Goal: Subscribe to service/newsletter

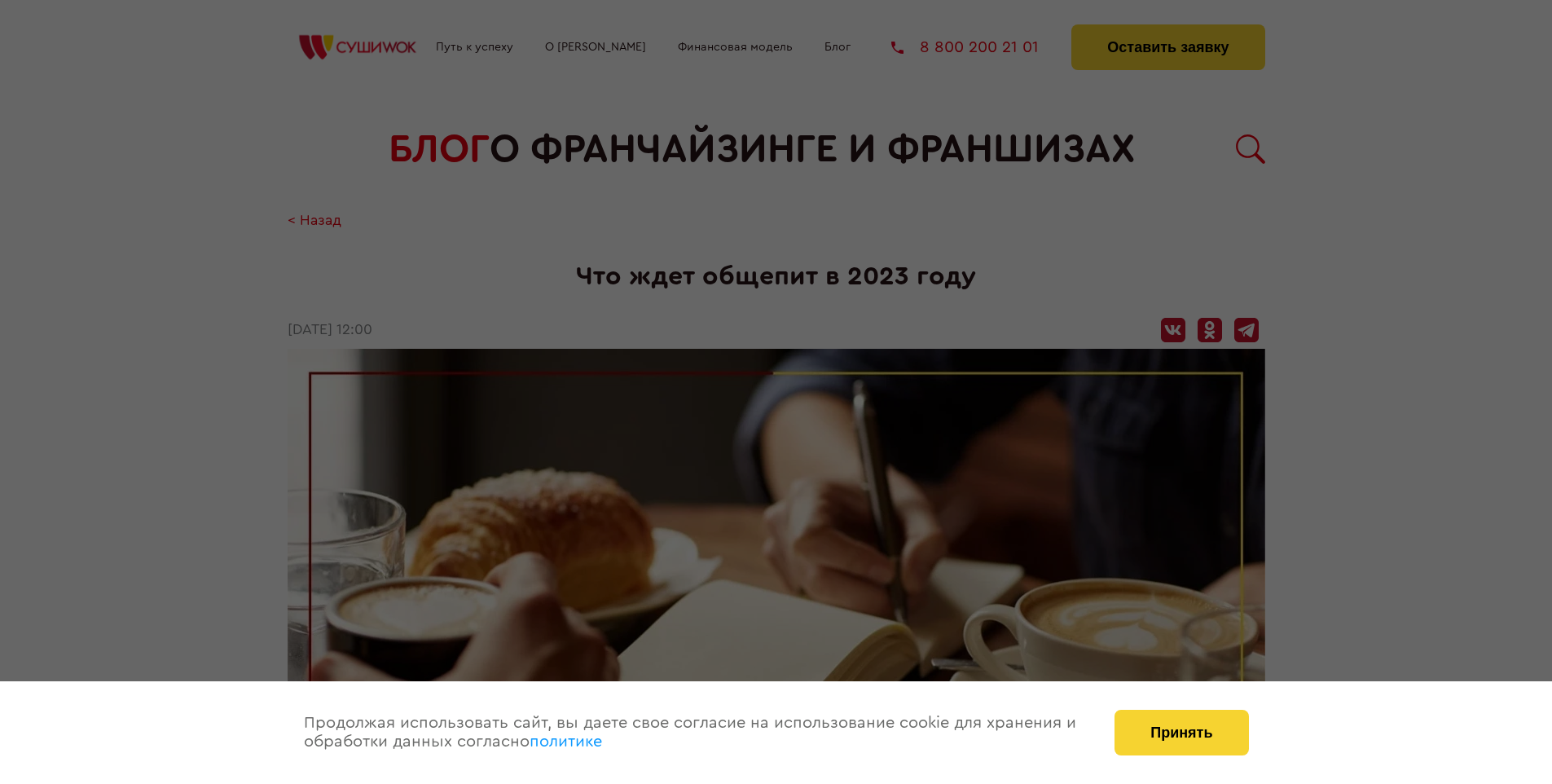
scroll to position [2094, 0]
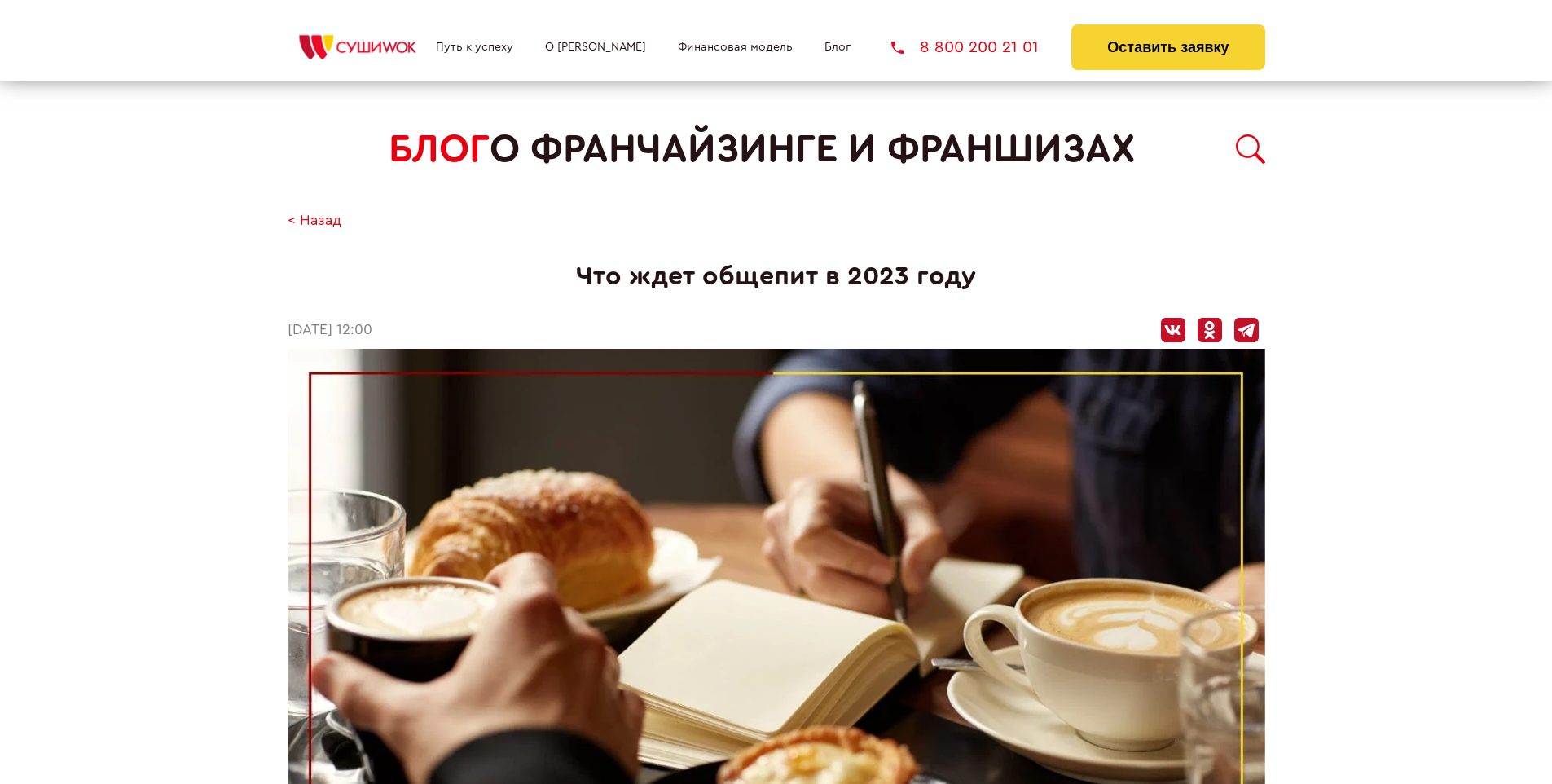
scroll to position [2054, 0]
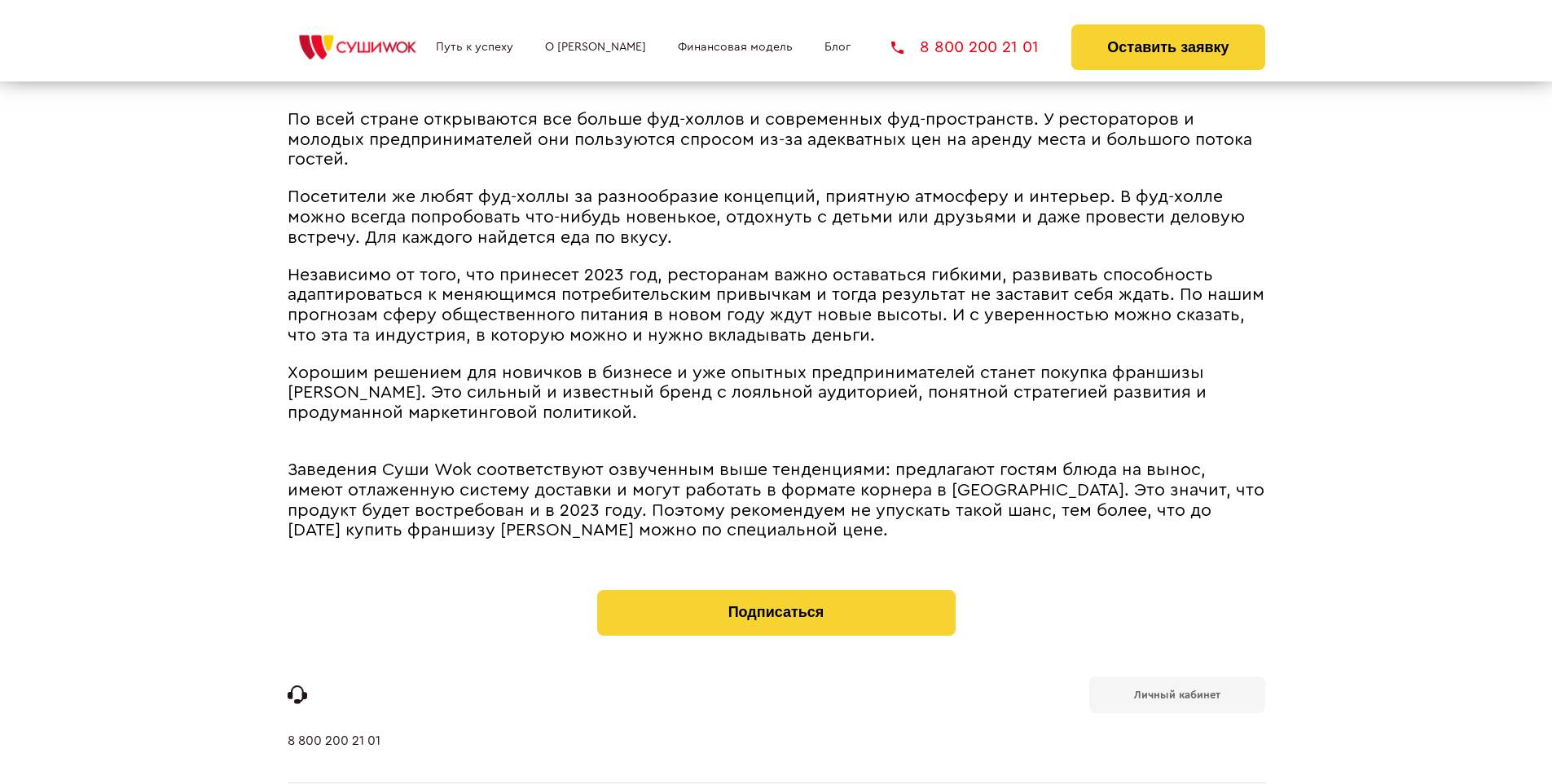
click at [768, 368] on span "Хорошим решением для новичков в бизнесе и уже опытных предпринимателей станет п…" at bounding box center [747, 392] width 919 height 57
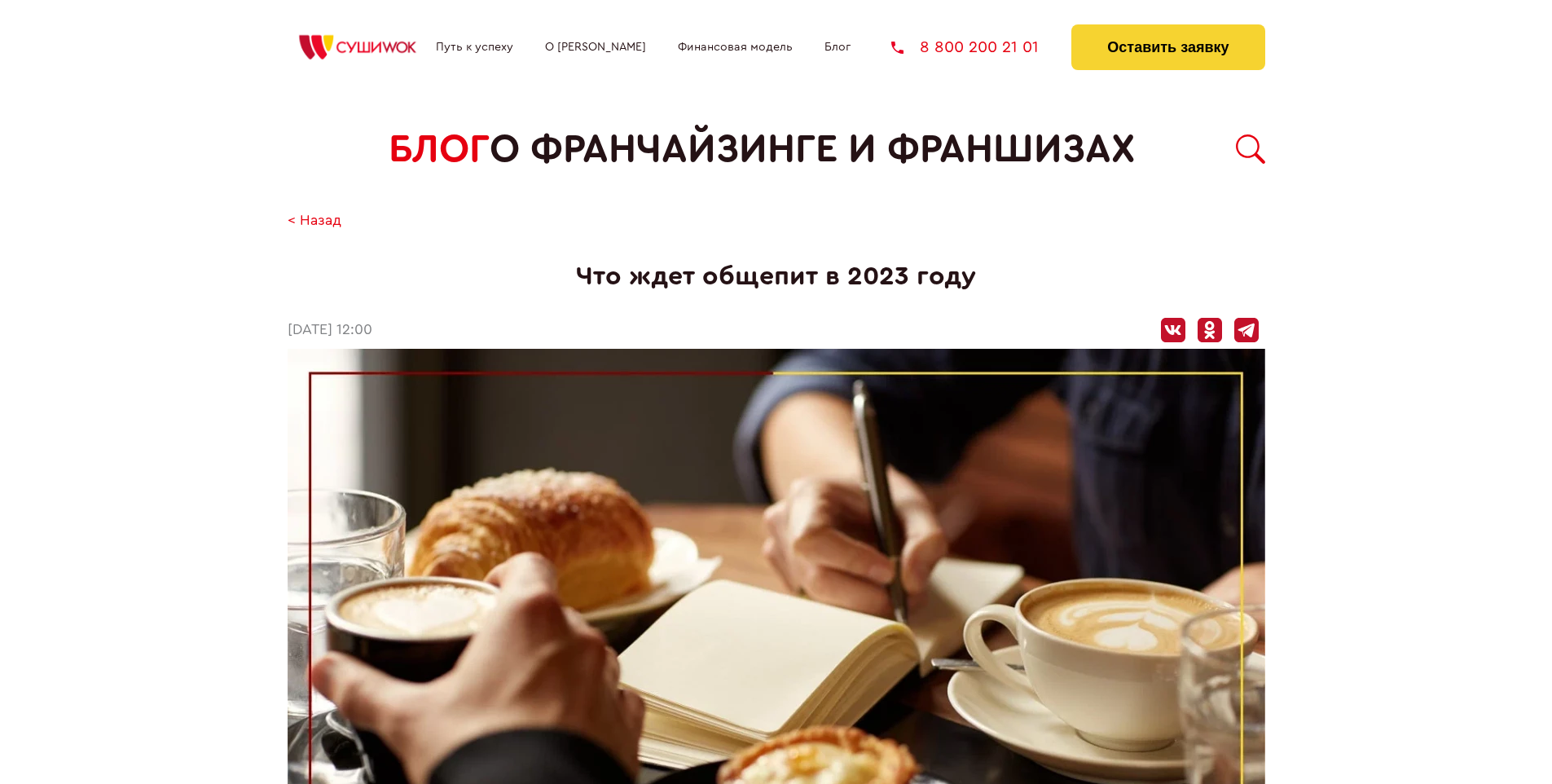
scroll to position [2094, 0]
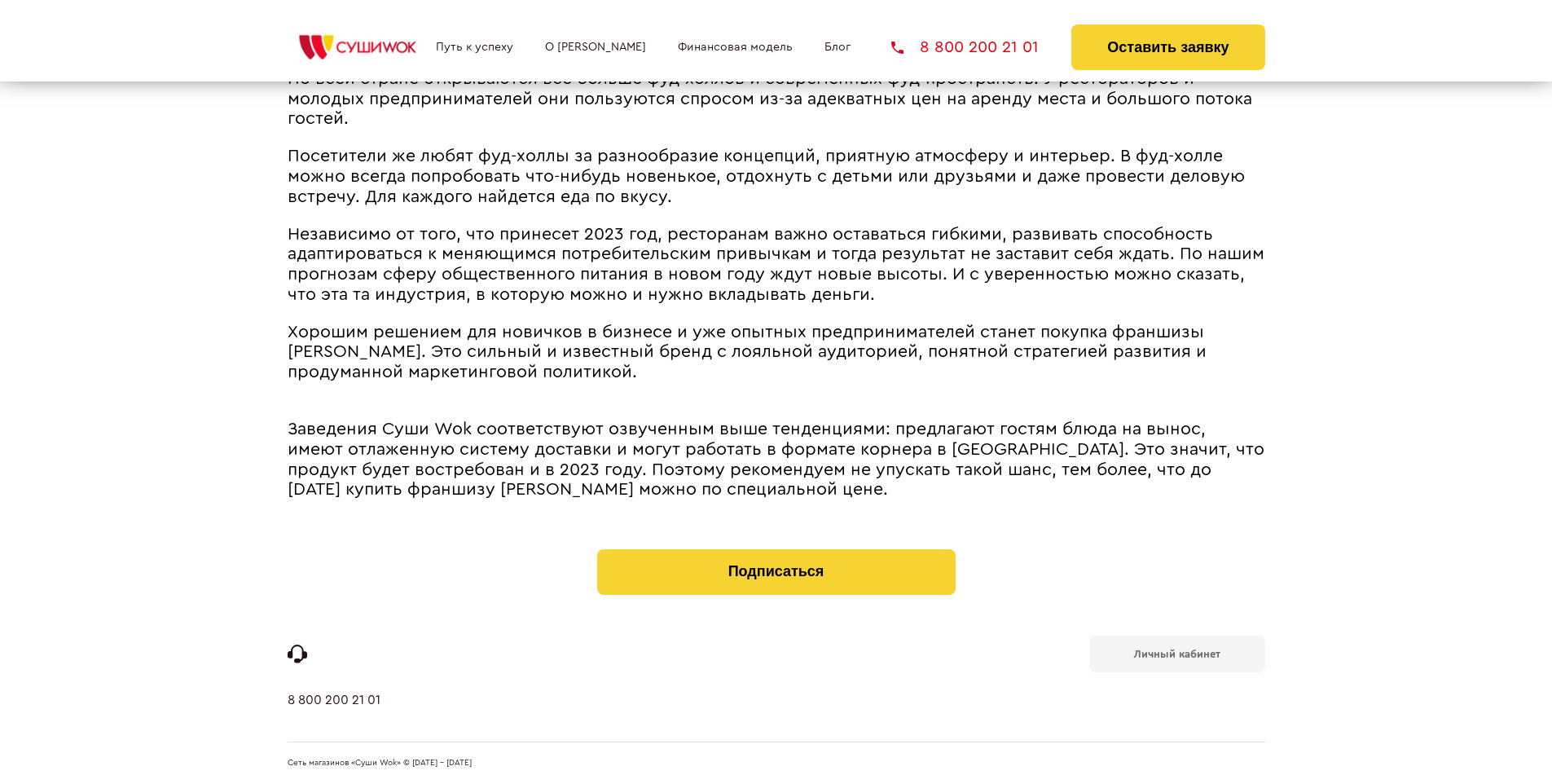
click at [1177, 652] on b "Личный кабинет" at bounding box center [1177, 654] width 87 height 10
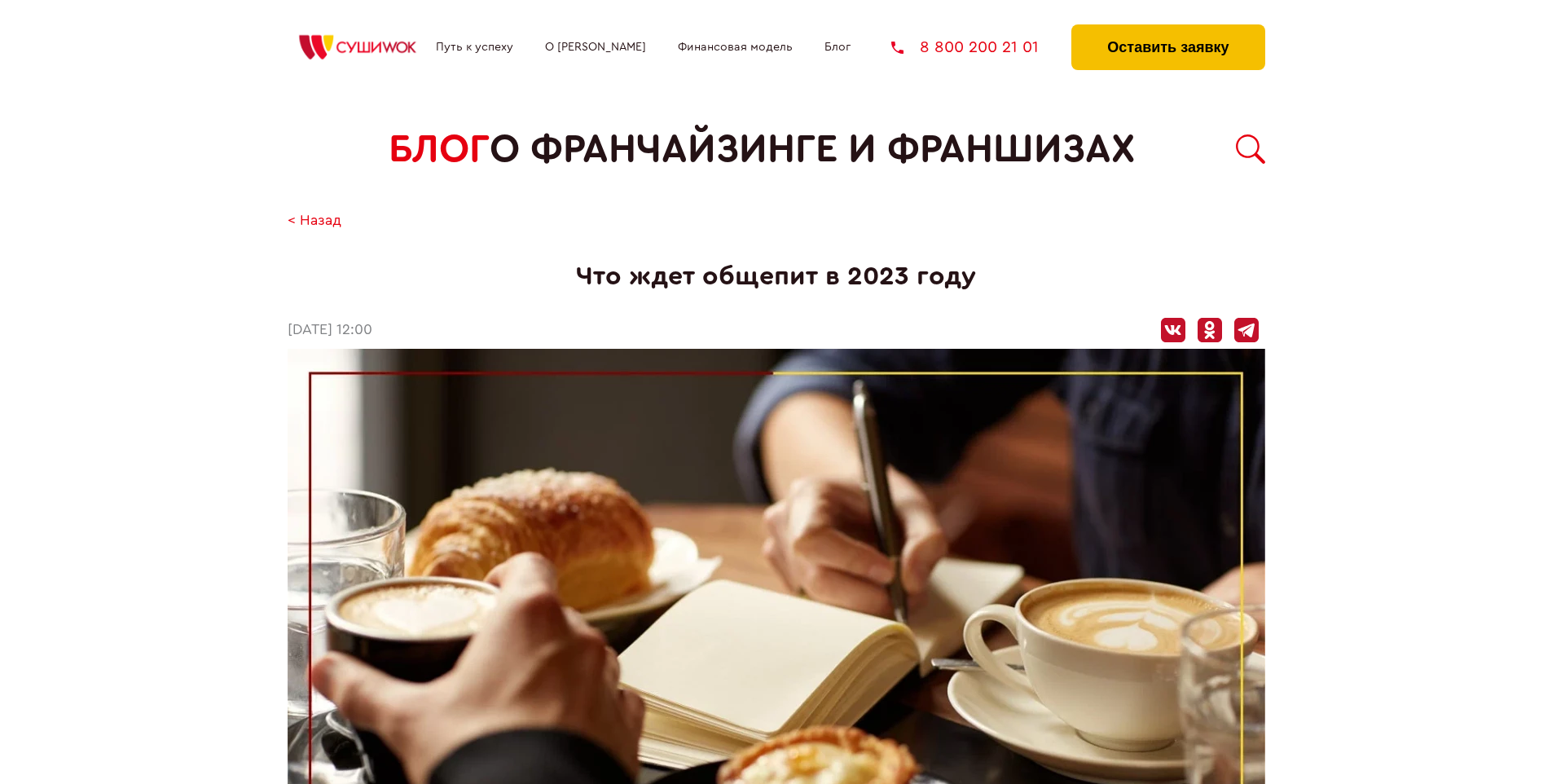
click at [1167, 28] on button "Оставить заявку" at bounding box center [1167, 47] width 193 height 45
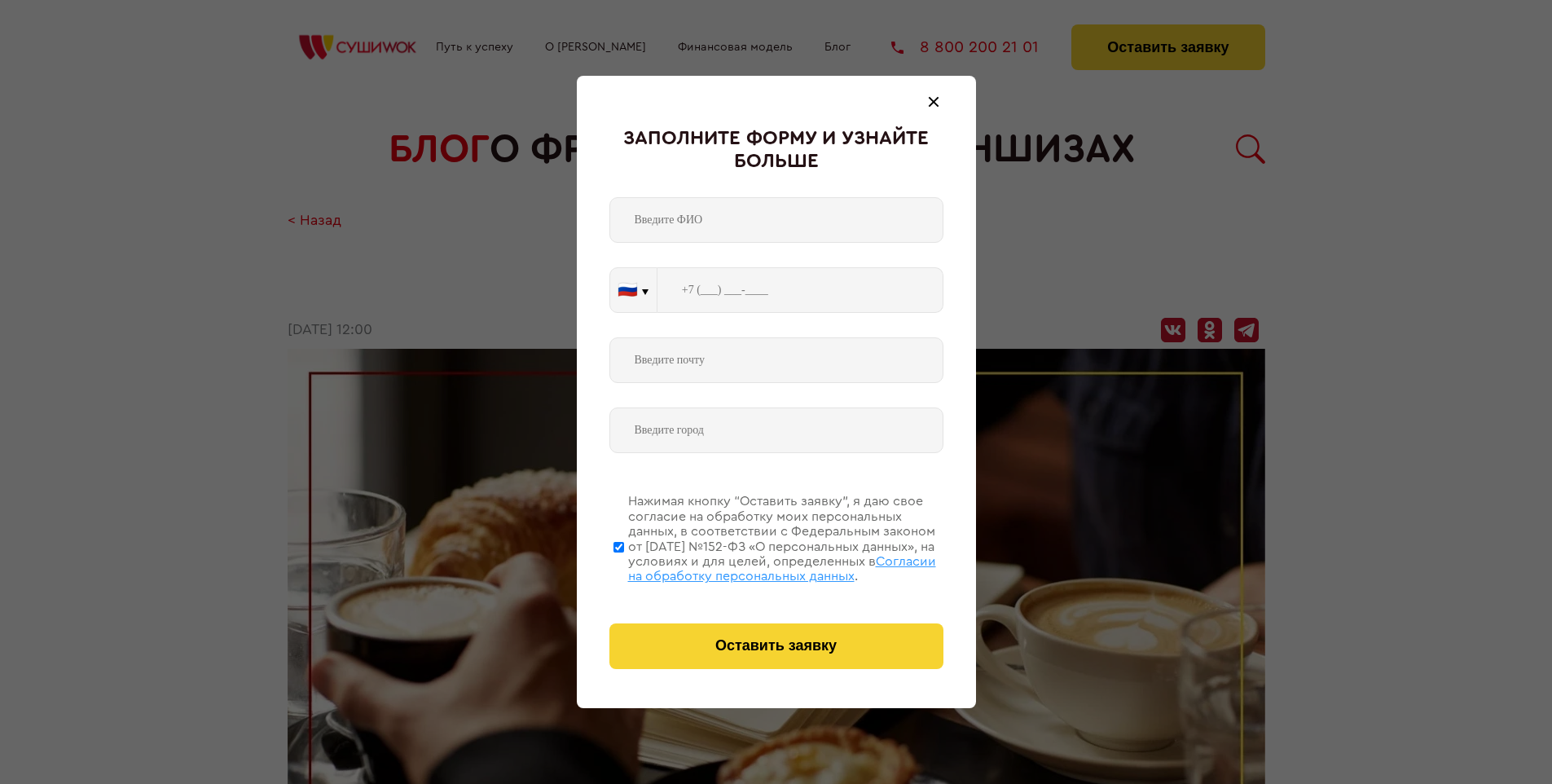
click at [755, 566] on span "Согласии на обработку персональных данных" at bounding box center [782, 568] width 308 height 27
click at [624, 566] on input "Нажимая кнопку “Оставить заявку”, я даю свое согласие на обработку моих персона…" at bounding box center [619, 547] width 10 height 130
checkbox input "false"
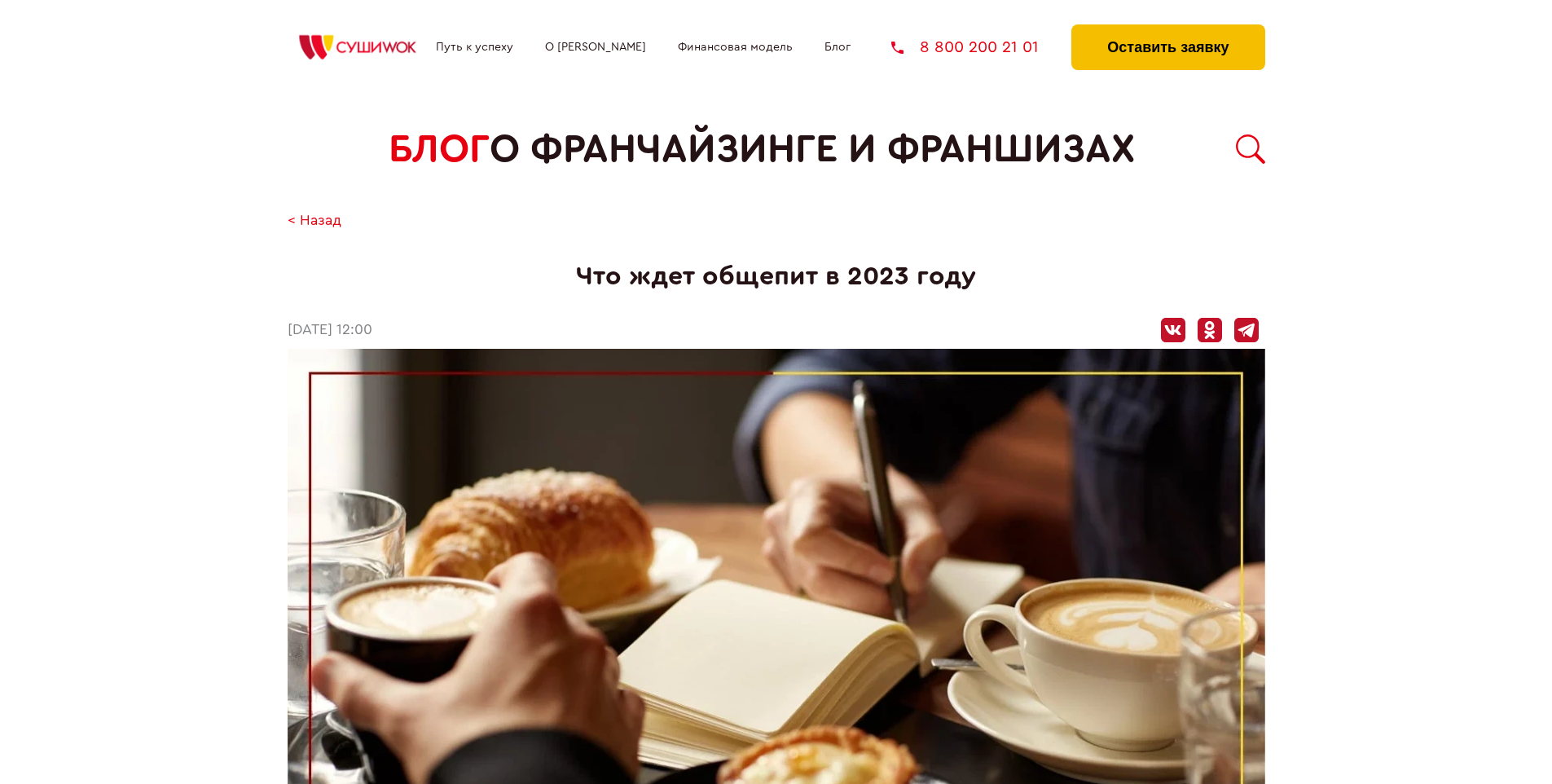
click at [1167, 28] on button "Оставить заявку" at bounding box center [1167, 47] width 193 height 45
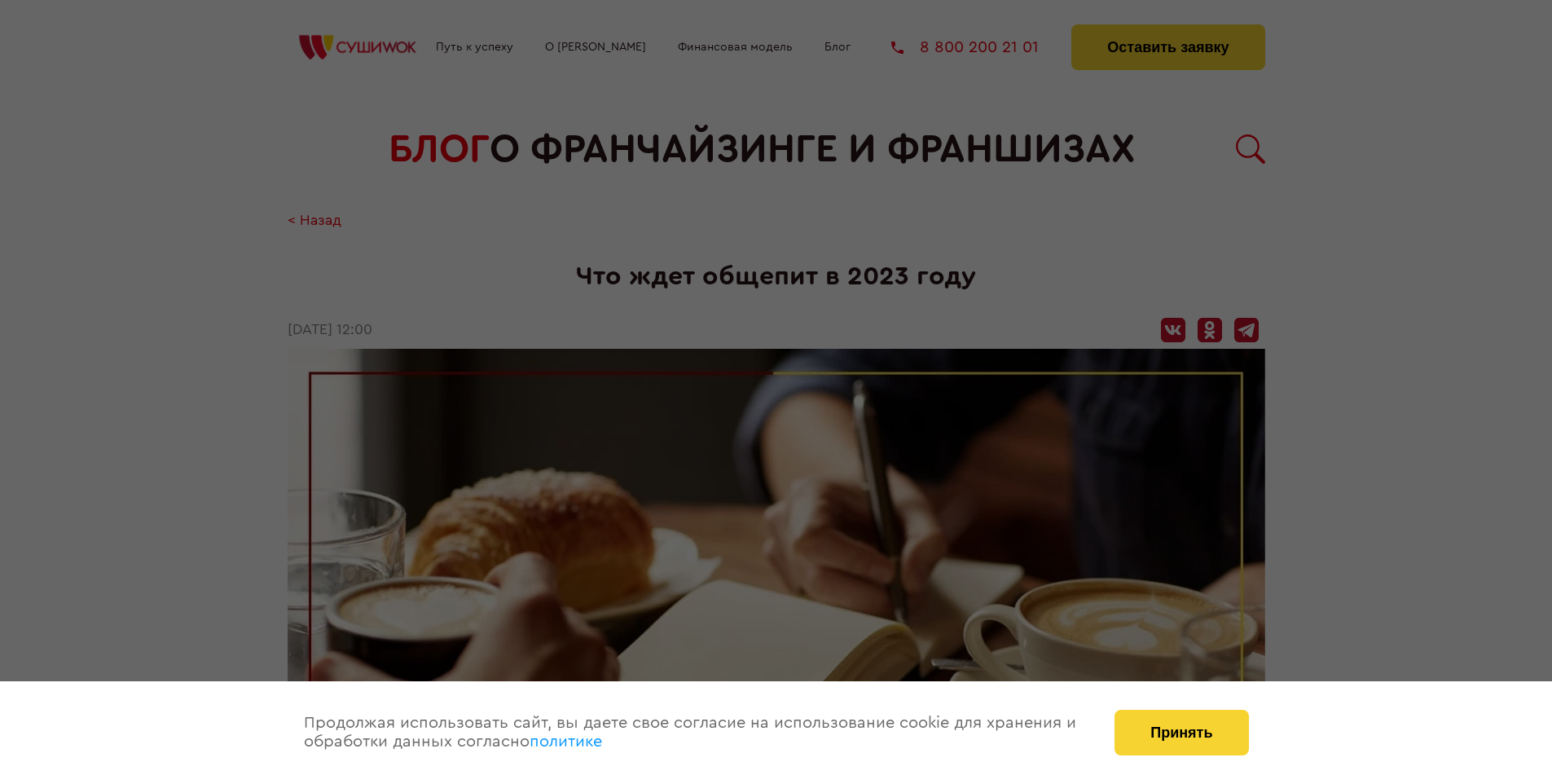
scroll to position [2094, 0]
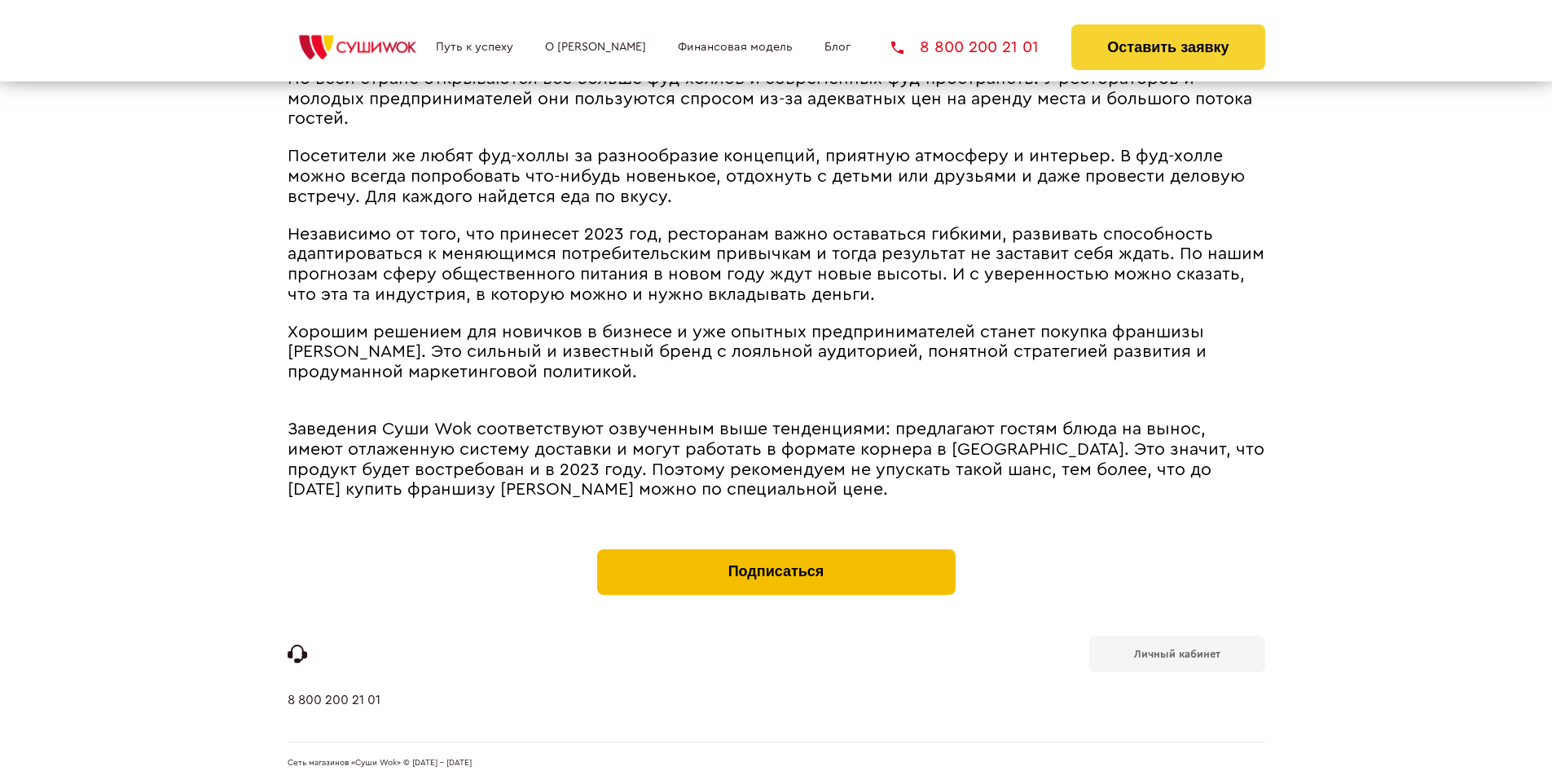
click at [776, 553] on button "Подписаться" at bounding box center [776, 572] width 358 height 45
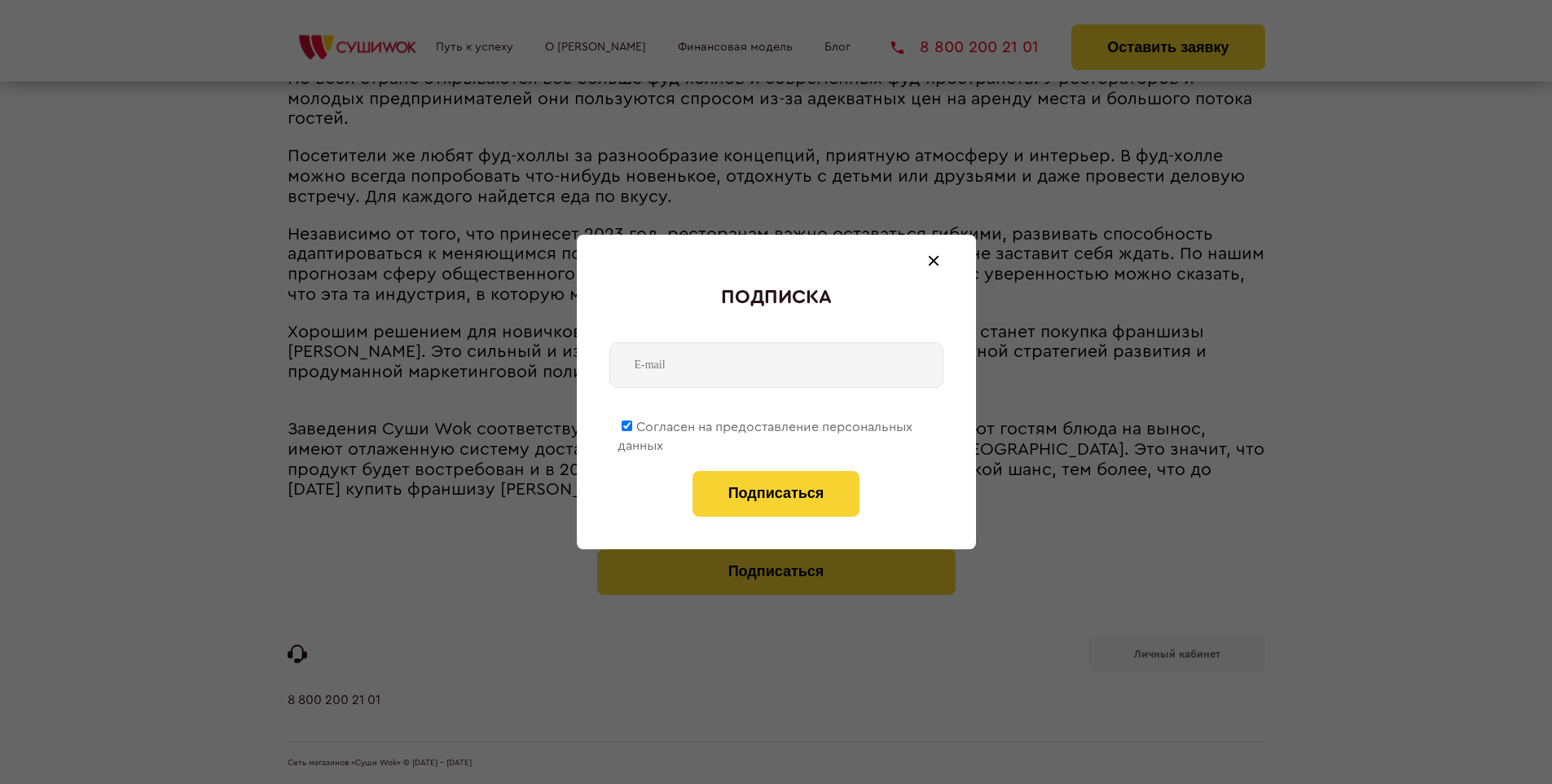
click at [766, 423] on span "Согласен на предоставление персональных данных" at bounding box center [765, 436] width 295 height 32
click at [632, 423] on input "Согласен на предоставление персональных данных" at bounding box center [626, 426] width 10 height 10
checkbox input "false"
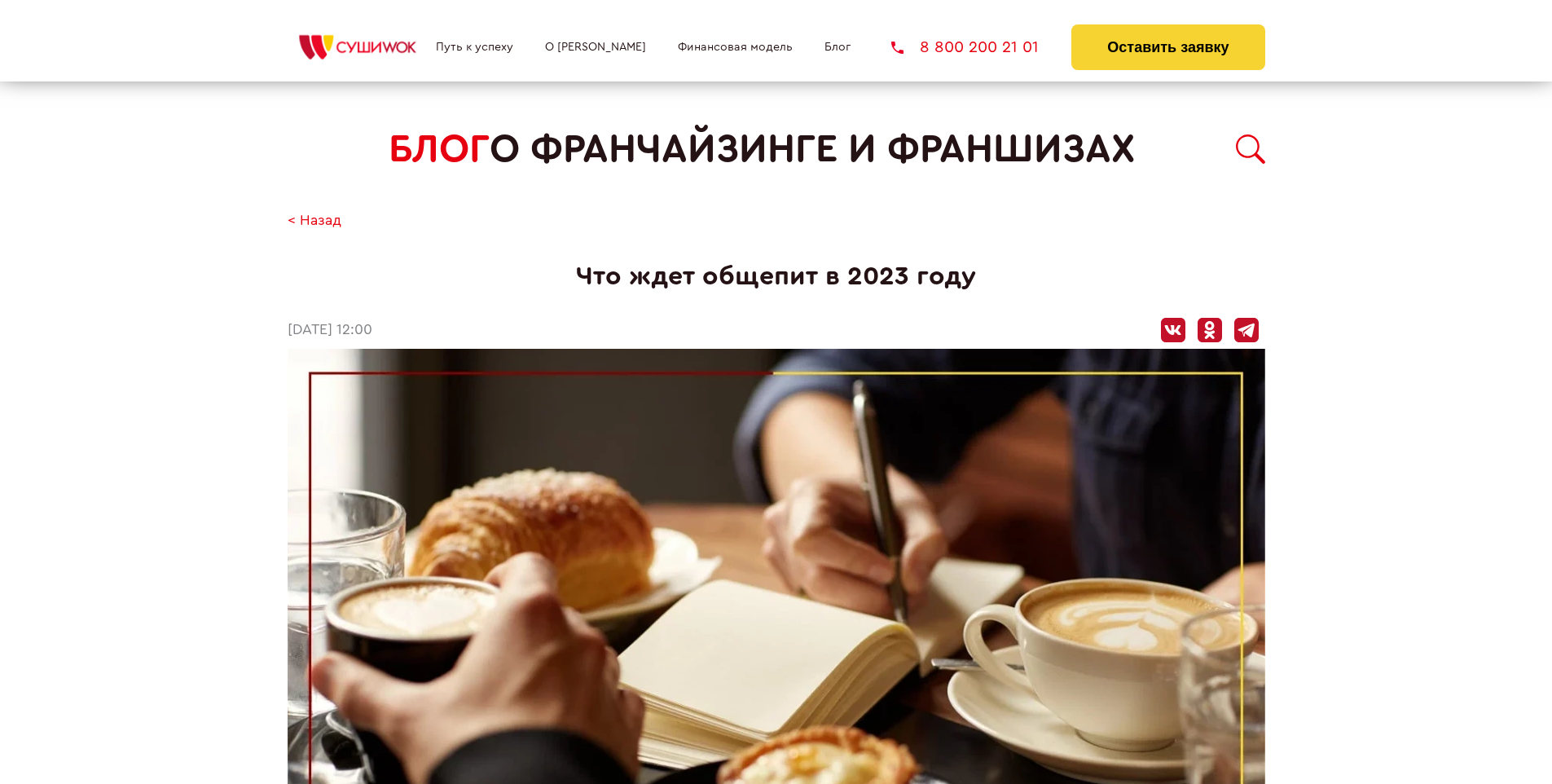
scroll to position [2094, 0]
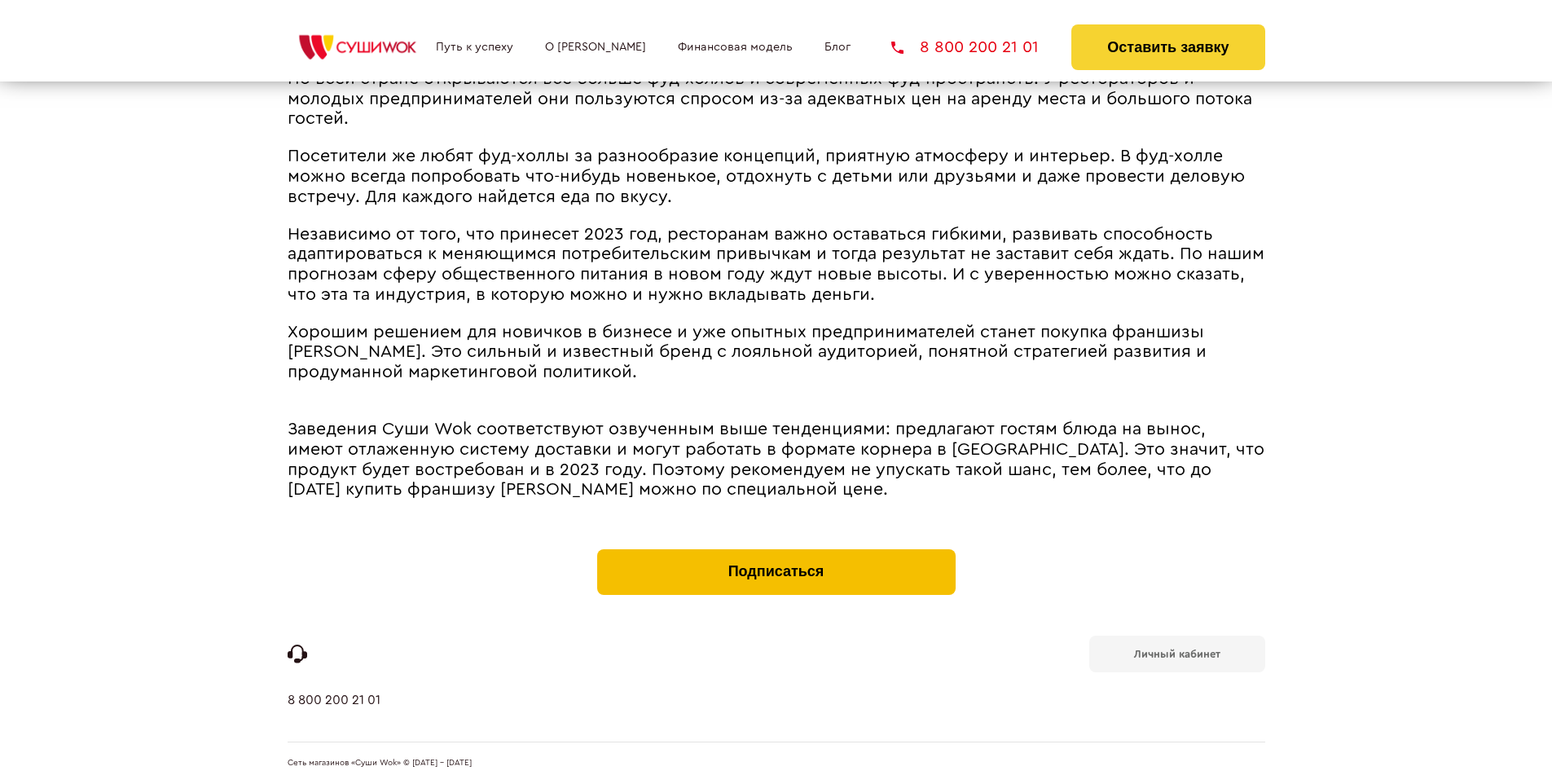
click at [776, 553] on button "Подписаться" at bounding box center [776, 572] width 358 height 45
